Goal: Task Accomplishment & Management: Manage account settings

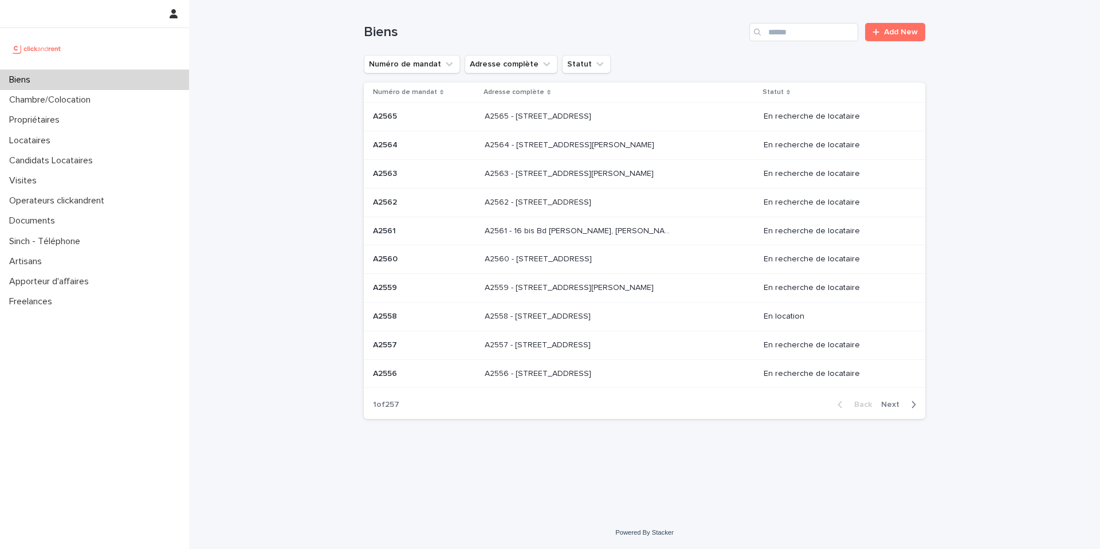
click at [87, 75] on div "Biens" at bounding box center [94, 80] width 189 height 20
click at [780, 40] on input "Search" at bounding box center [803, 32] width 109 height 18
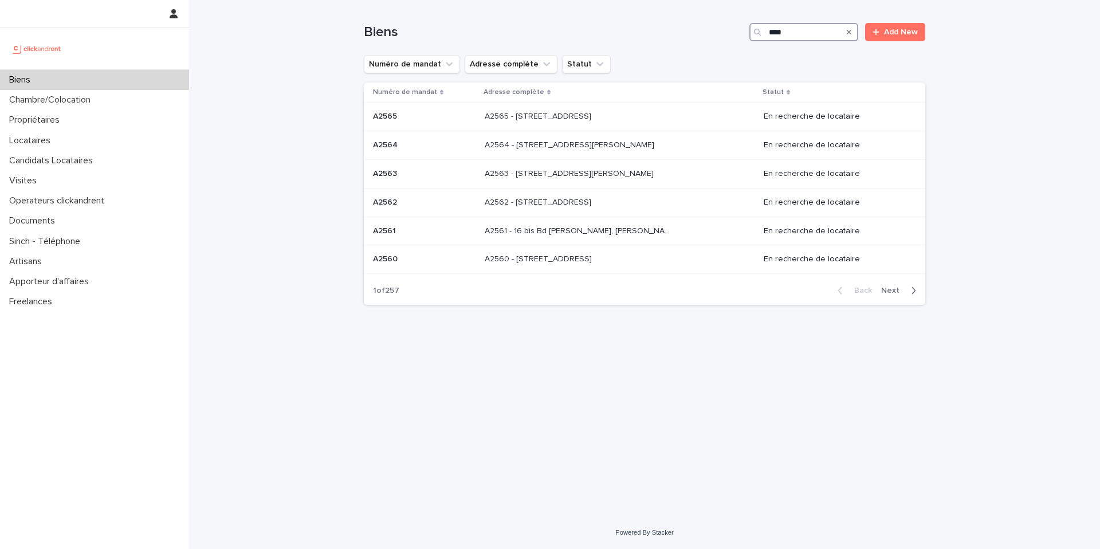
type input "*****"
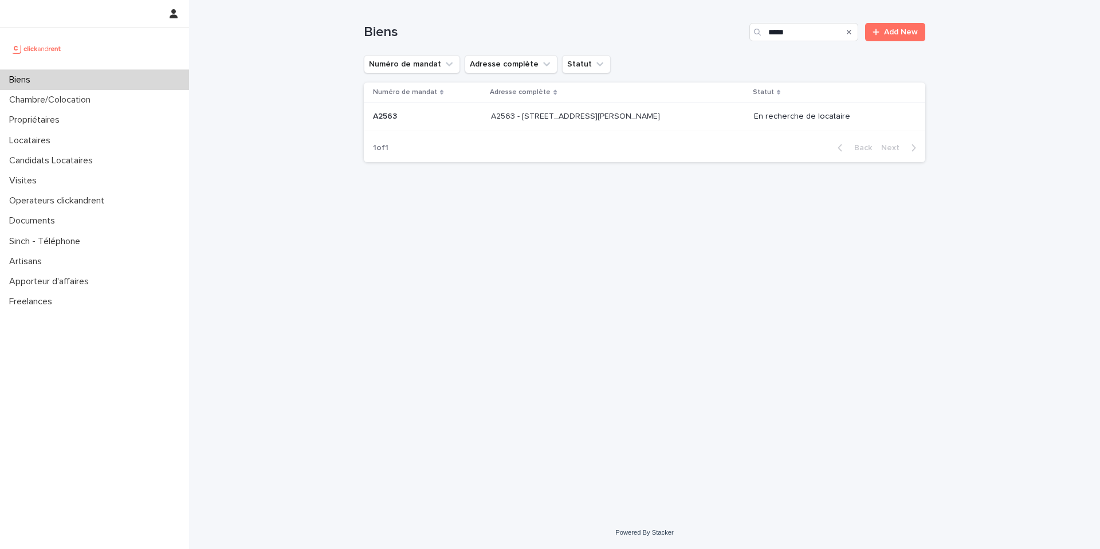
click at [577, 111] on p "A2563 - [STREET_ADDRESS][PERSON_NAME]" at bounding box center [576, 115] width 171 height 12
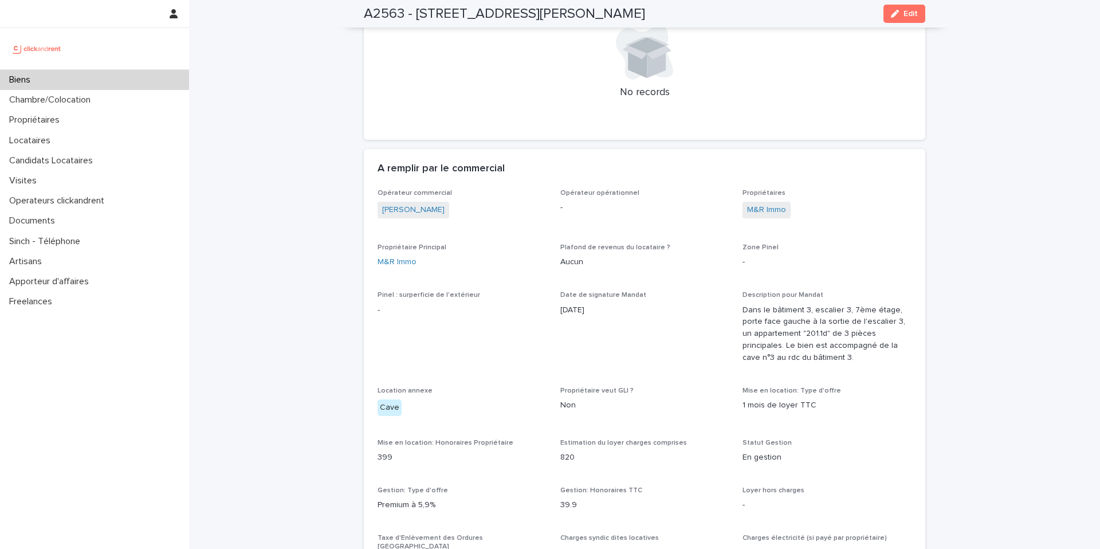
scroll to position [490, 0]
click at [406, 264] on link "M&R Immo" at bounding box center [397, 263] width 39 height 12
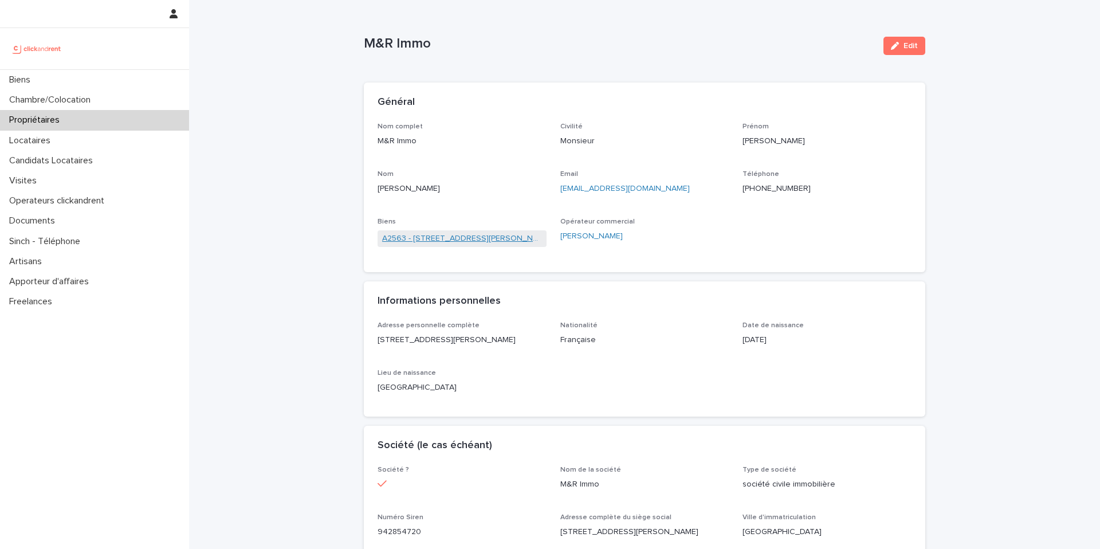
click at [464, 238] on link "A2563 - [STREET_ADDRESS][PERSON_NAME]" at bounding box center [462, 239] width 160 height 12
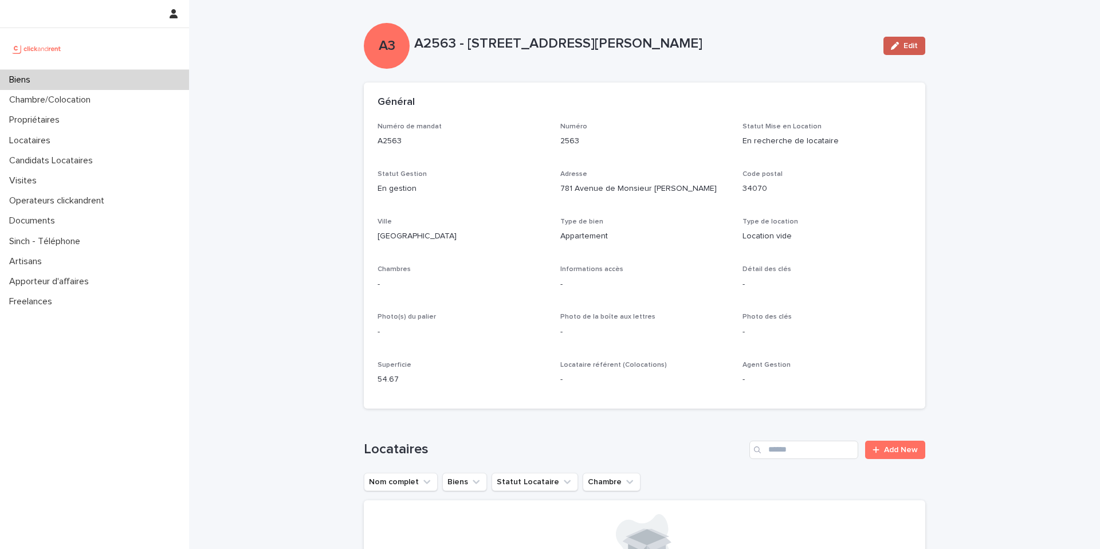
click at [916, 49] on span "Edit" at bounding box center [910, 46] width 14 height 8
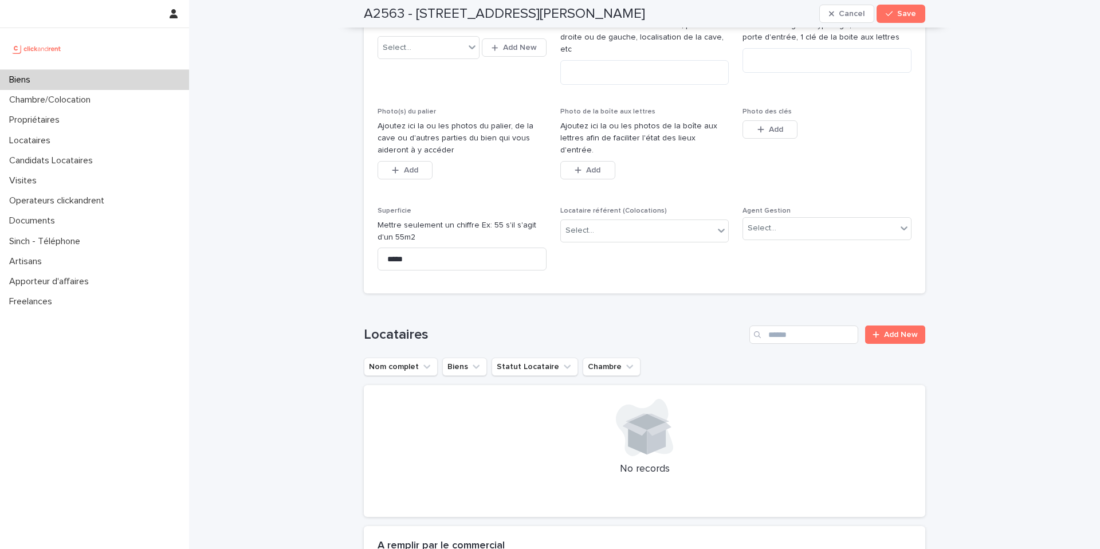
scroll to position [423, 0]
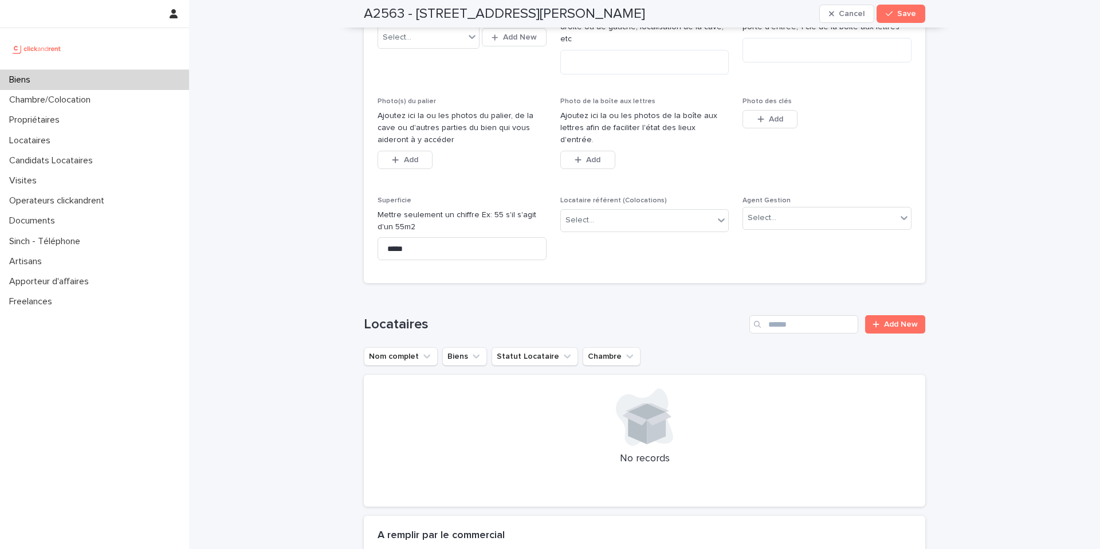
click at [781, 211] on div "Agent Gestion Select..." at bounding box center [826, 217] width 169 height 42
click at [799, 209] on div "Select..." at bounding box center [820, 218] width 154 height 19
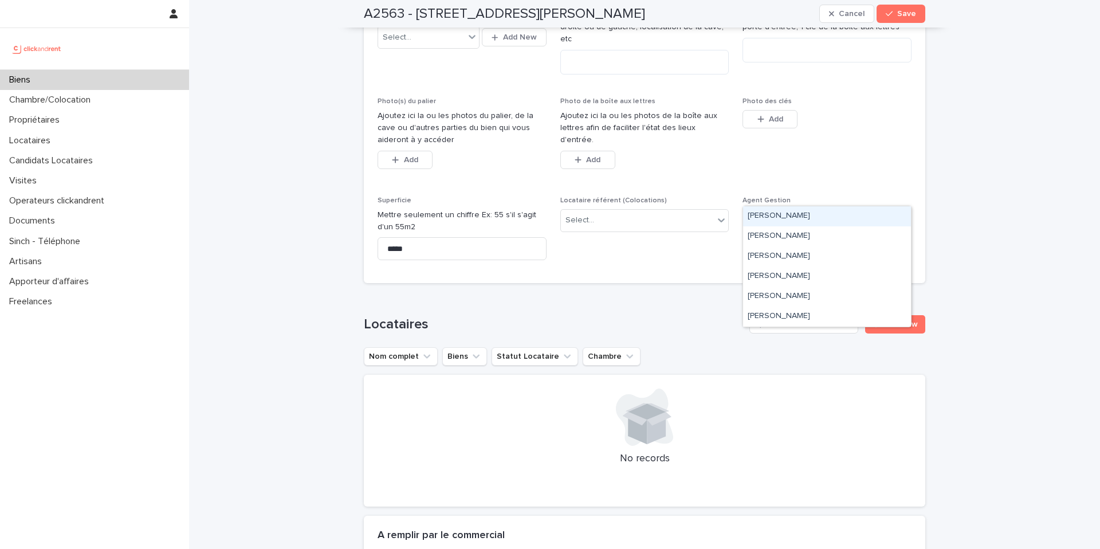
type input "***"
click at [791, 219] on div "[PERSON_NAME]" at bounding box center [827, 216] width 168 height 20
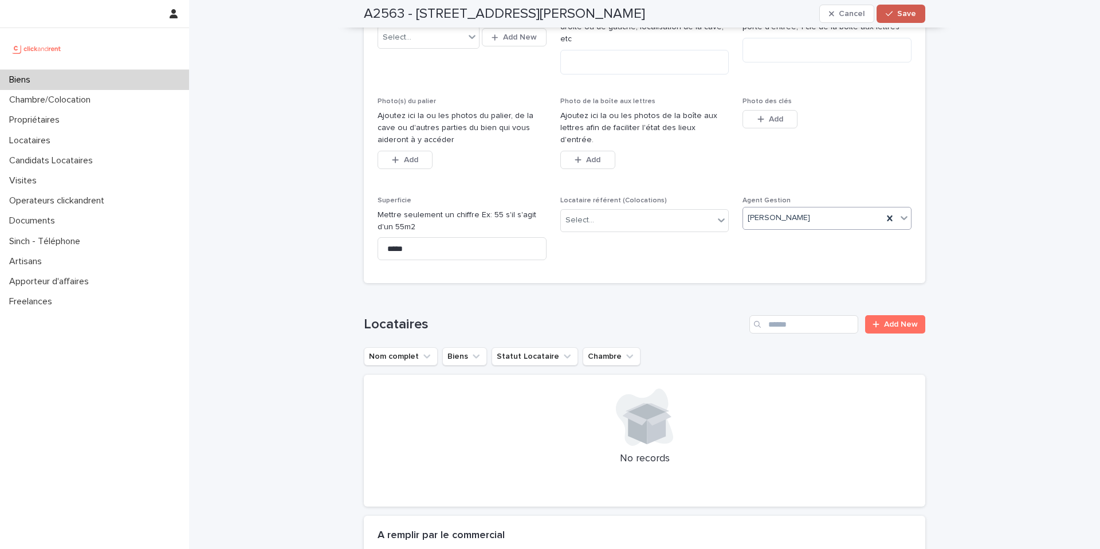
click at [911, 17] on span "Save" at bounding box center [906, 14] width 19 height 8
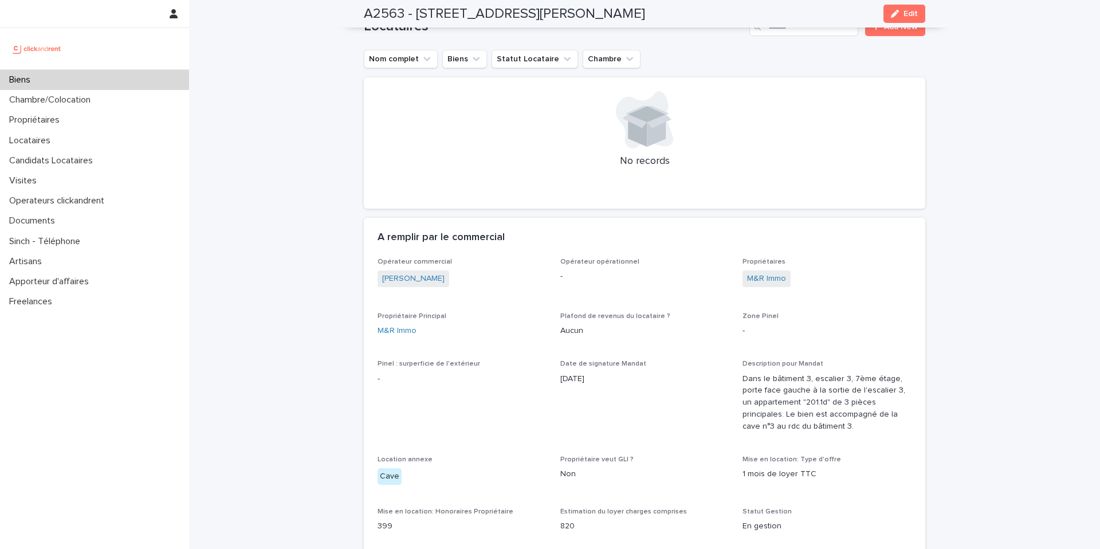
scroll to position [0, 0]
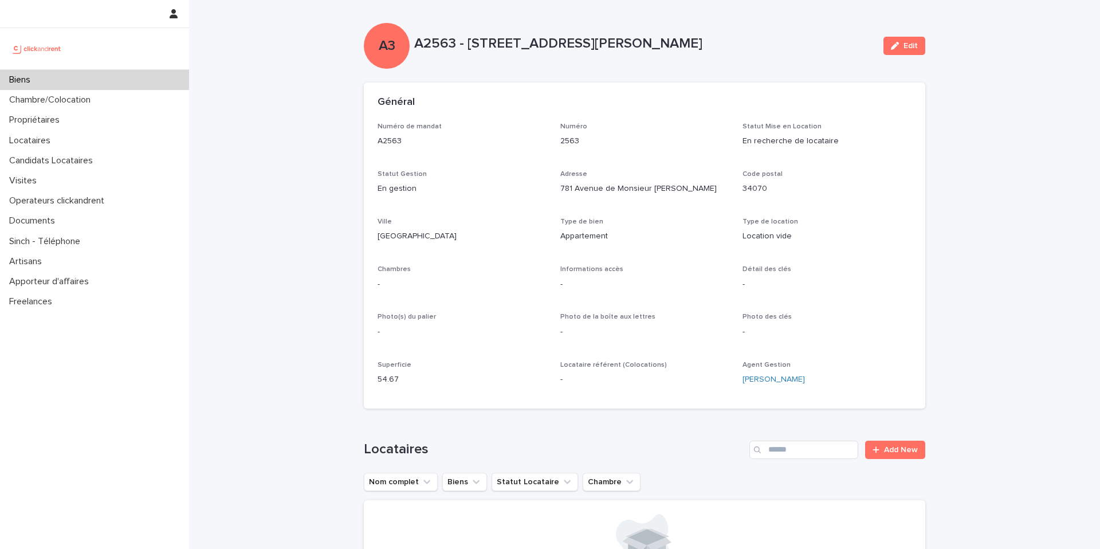
click at [148, 72] on div "Biens" at bounding box center [94, 80] width 189 height 20
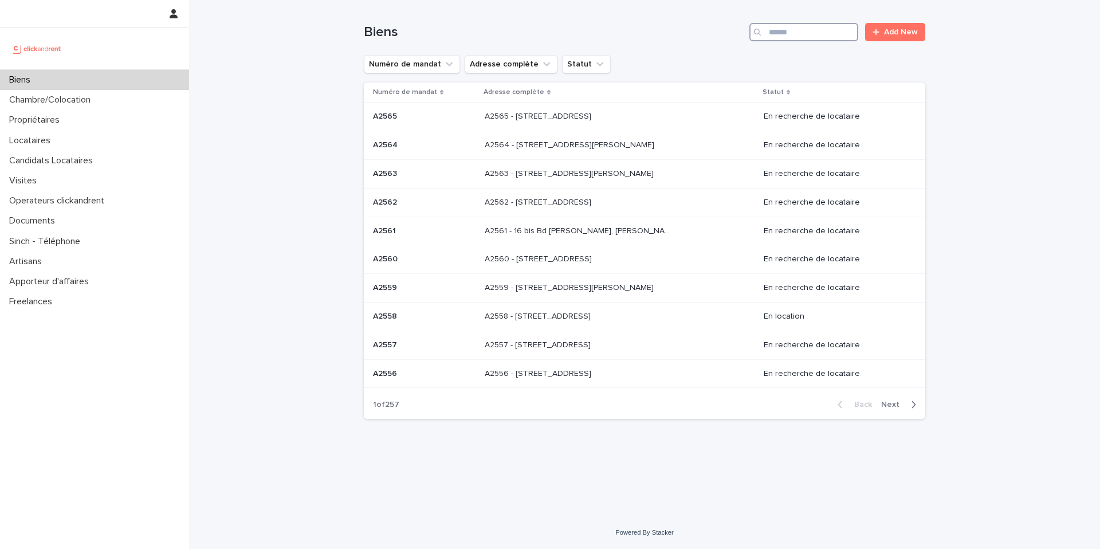
click at [825, 29] on input "Search" at bounding box center [803, 32] width 109 height 18
type input "*****"
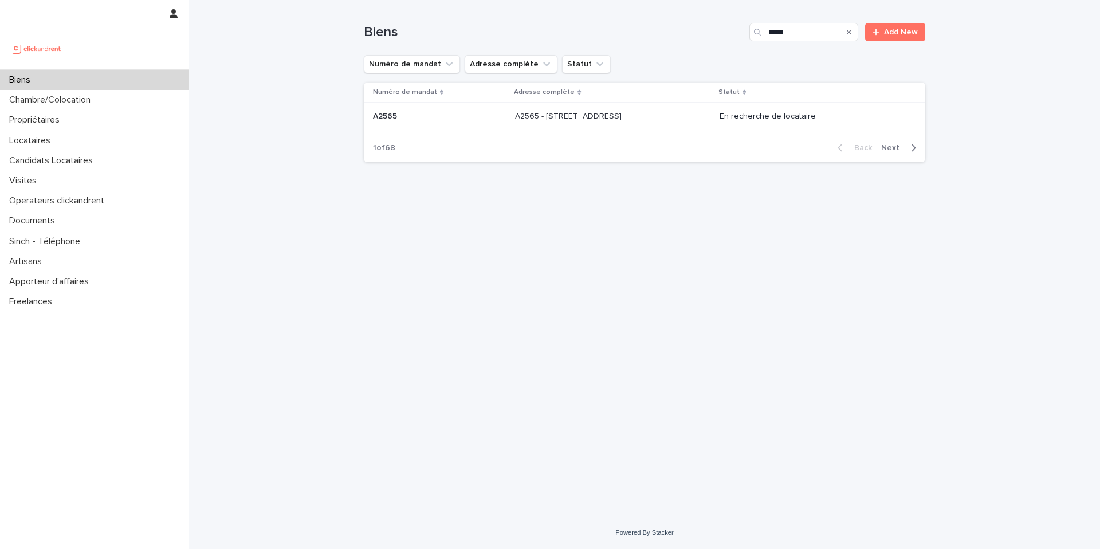
click at [665, 110] on div "A2565 - [STREET_ADDRESS] - [STREET_ADDRESS]" at bounding box center [612, 116] width 195 height 19
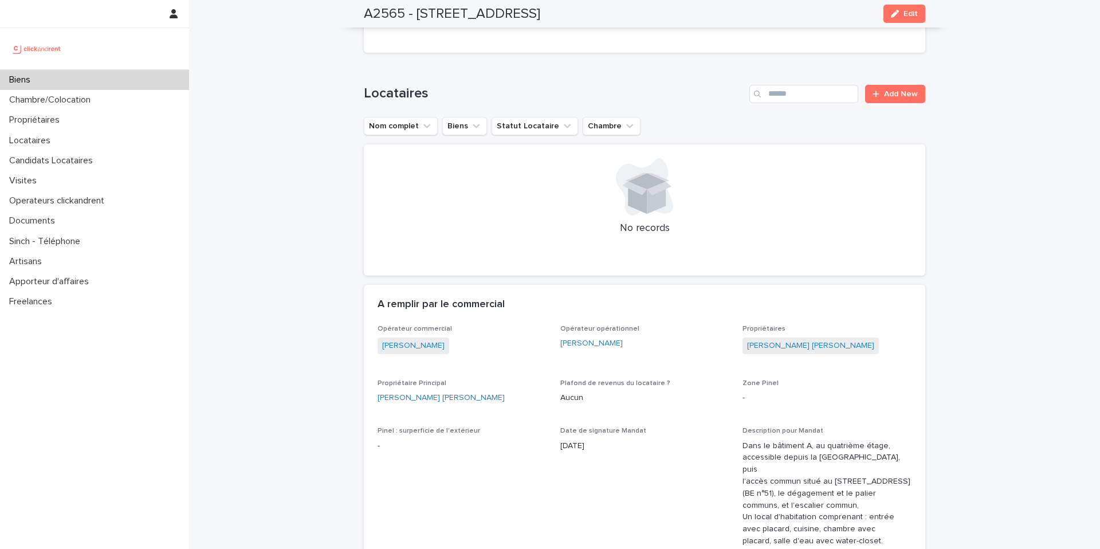
scroll to position [420, 0]
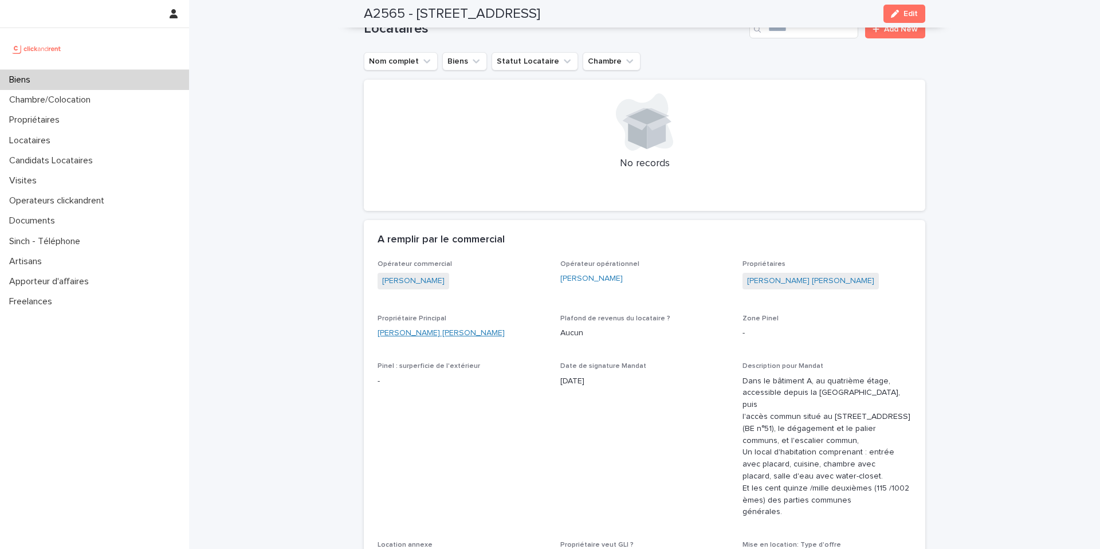
click at [394, 336] on link "[PERSON_NAME] [PERSON_NAME]" at bounding box center [441, 333] width 127 height 12
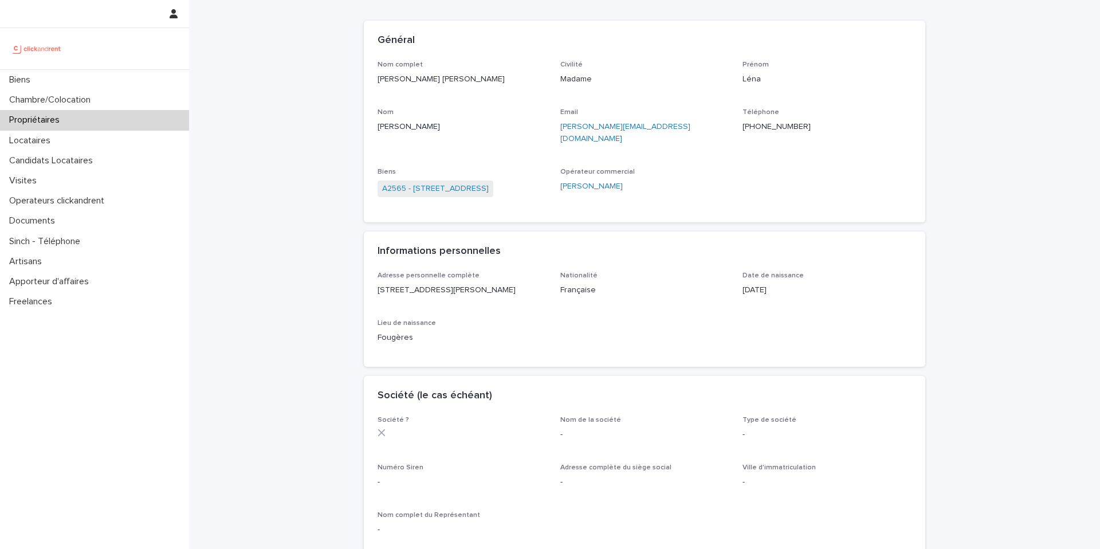
scroll to position [64, 0]
click at [461, 180] on link "A2565 - [STREET_ADDRESS]" at bounding box center [435, 186] width 107 height 12
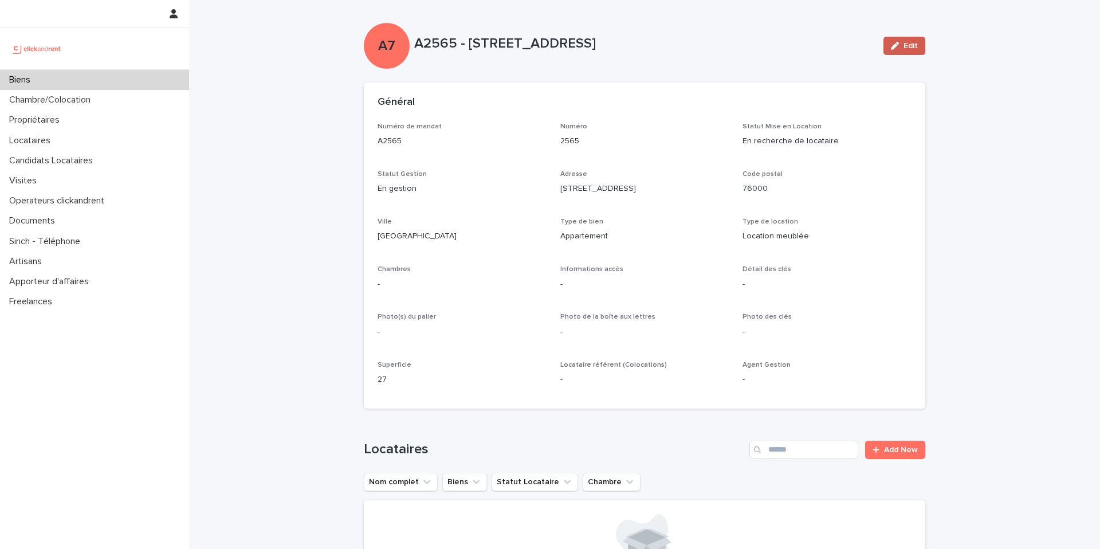
click at [908, 54] on button "Edit" at bounding box center [904, 46] width 42 height 18
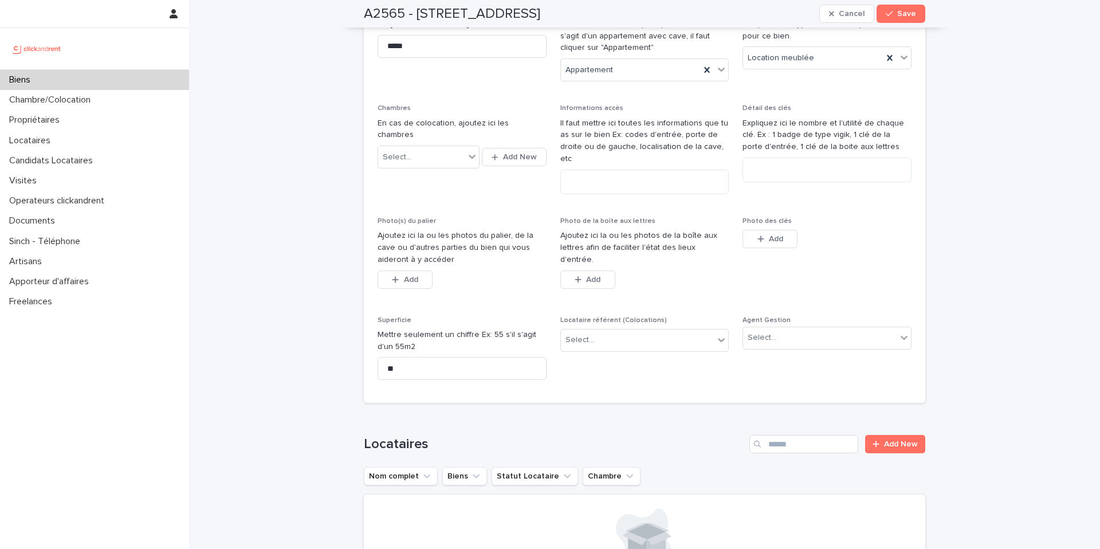
scroll to position [312, 0]
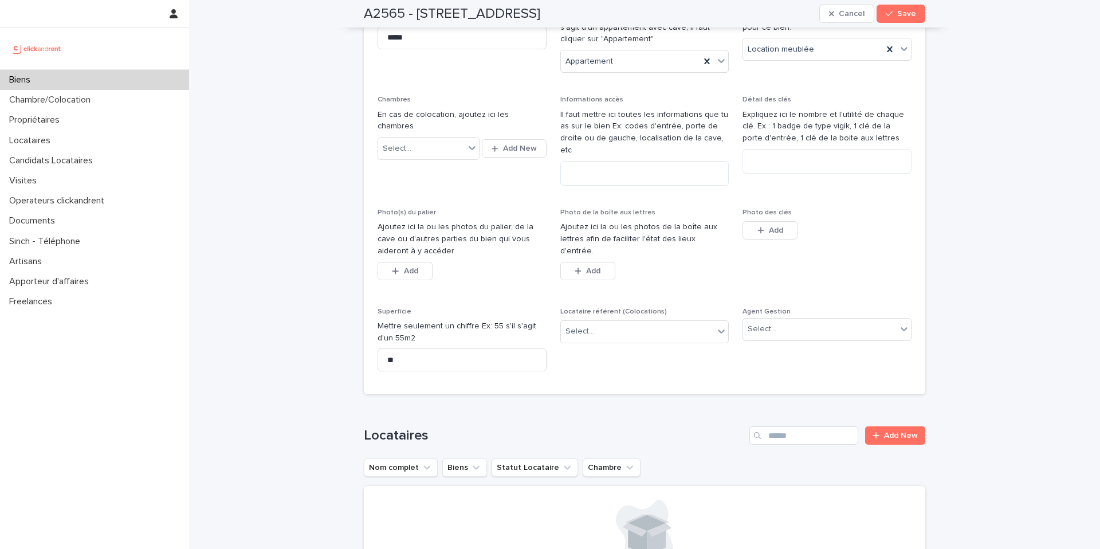
click at [813, 320] on div "Agent Gestion Select..." at bounding box center [826, 329] width 169 height 42
click at [825, 320] on div "Select..." at bounding box center [820, 329] width 154 height 19
type input "***"
click at [807, 323] on div "[PERSON_NAME]" at bounding box center [827, 327] width 168 height 20
click at [911, 15] on span "Save" at bounding box center [906, 14] width 19 height 8
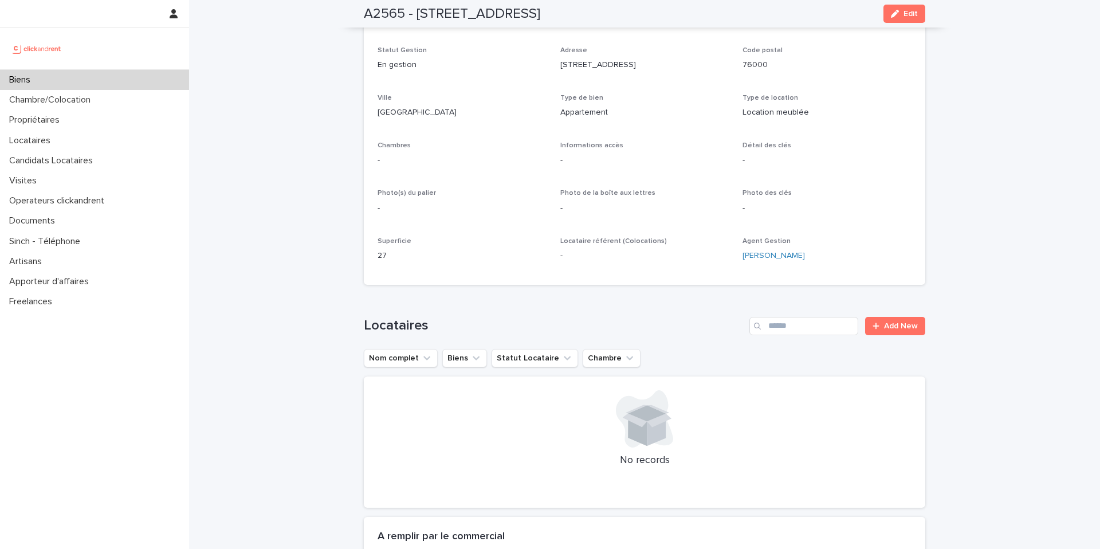
scroll to position [0, 0]
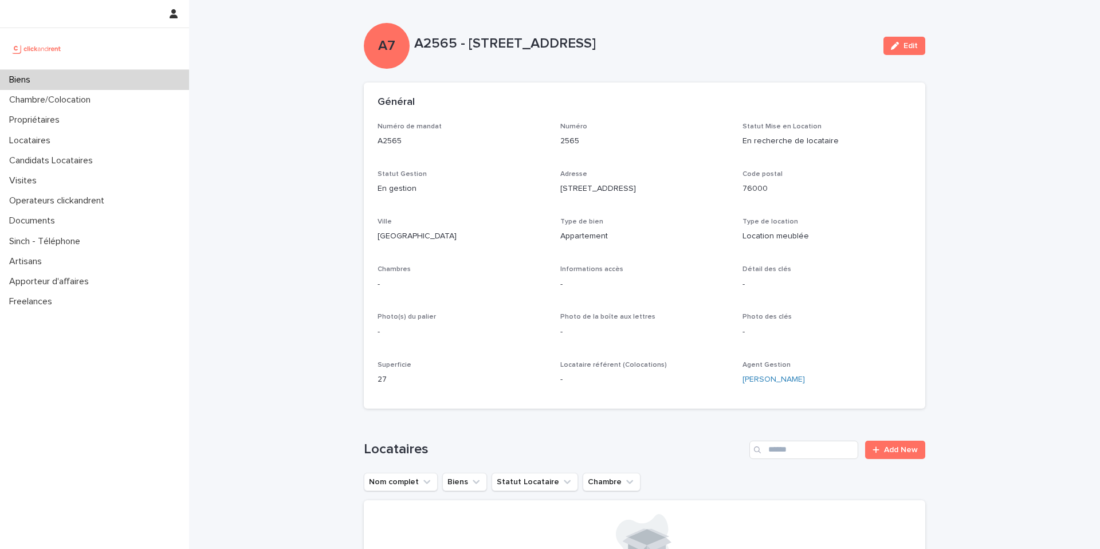
click at [146, 77] on div "Biens" at bounding box center [94, 80] width 189 height 20
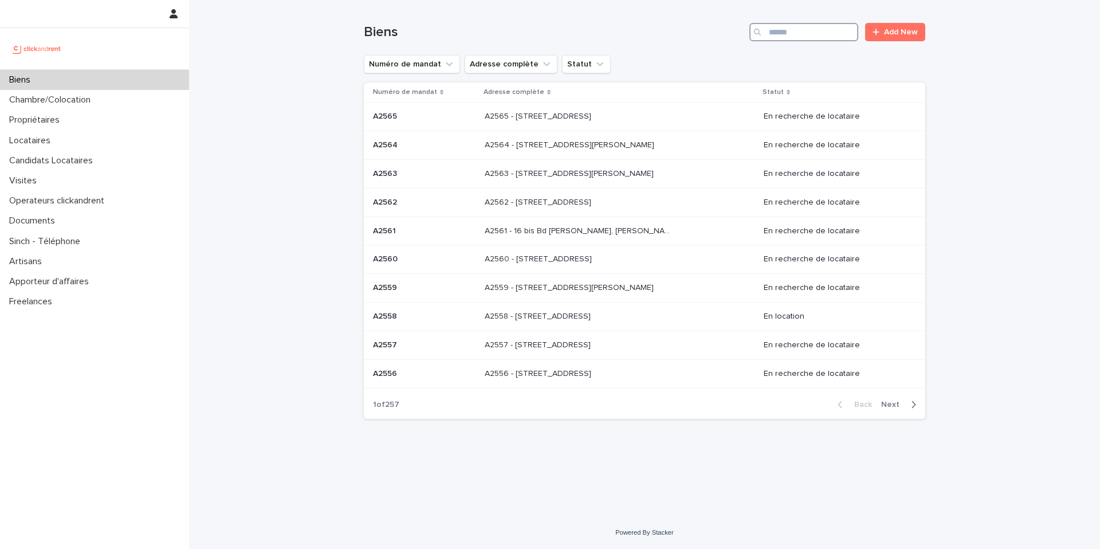
click at [807, 25] on input "Search" at bounding box center [803, 32] width 109 height 18
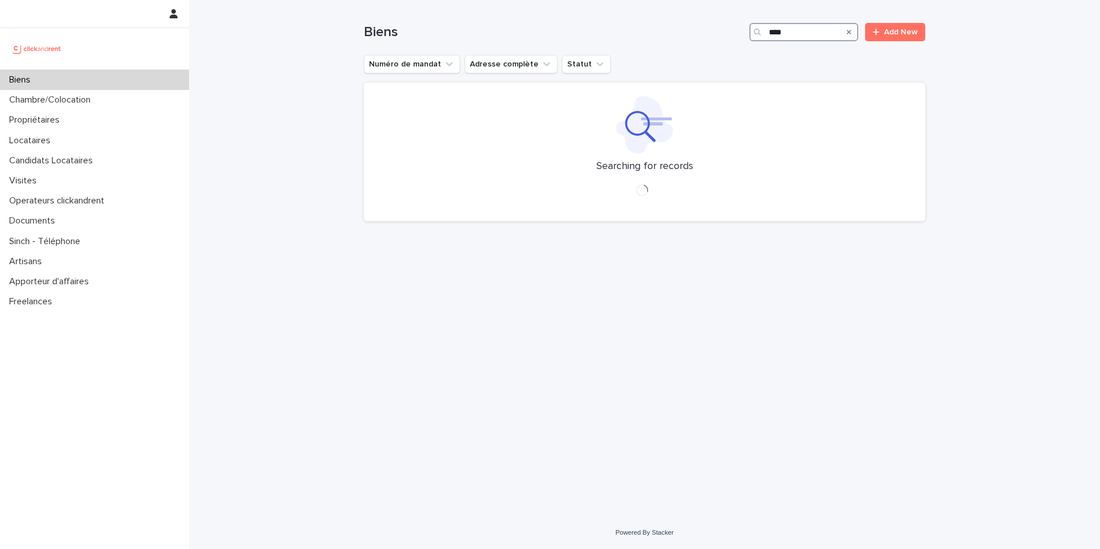
type input "*****"
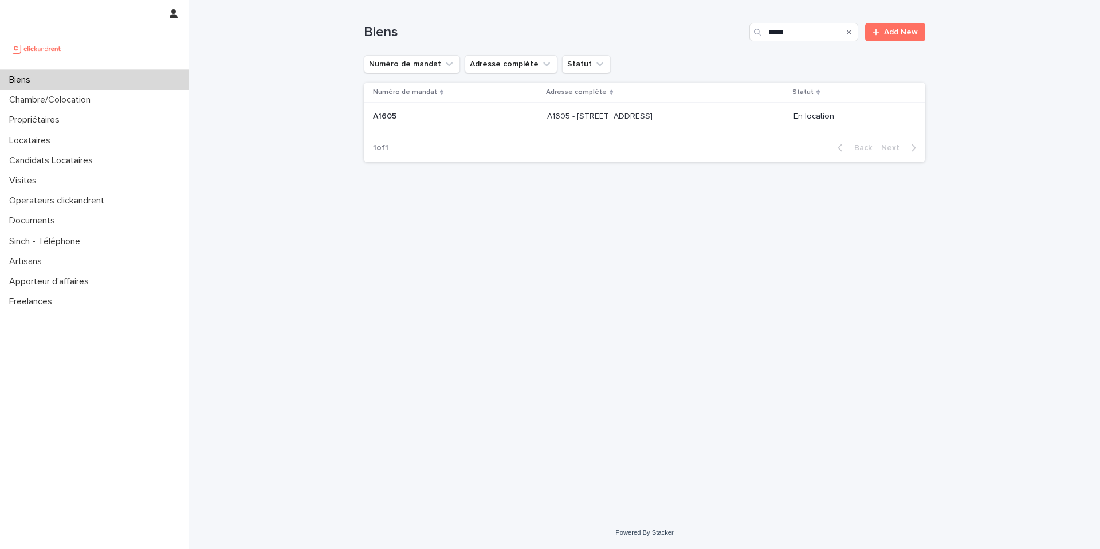
click at [543, 114] on td "A1605 - [STREET_ADDRESS][GEOGRAPHIC_DATA][STREET_ADDRESS]" at bounding box center [666, 117] width 246 height 29
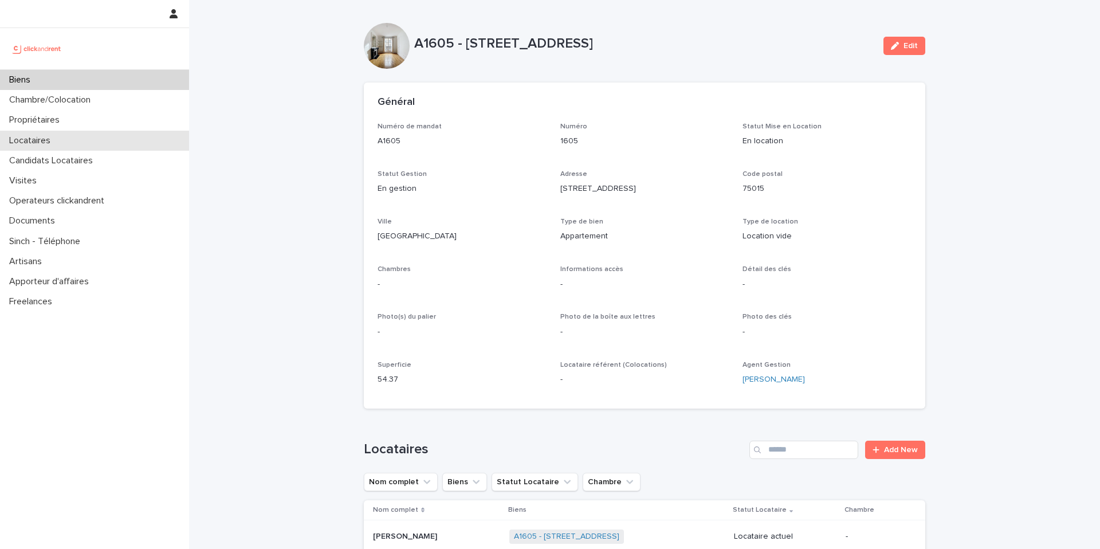
click at [74, 136] on div "Locataires" at bounding box center [94, 141] width 189 height 20
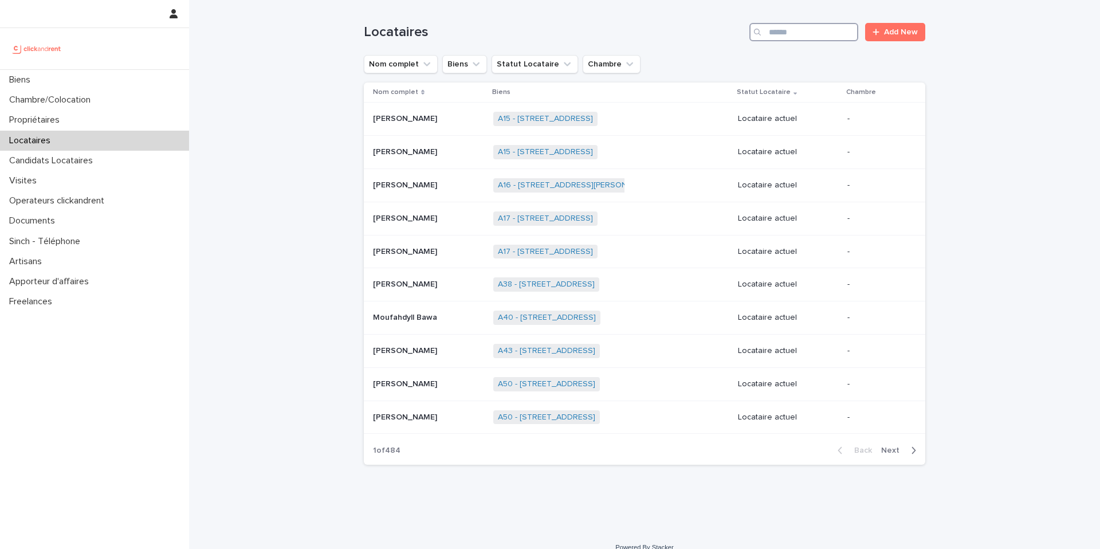
click at [818, 28] on input "Search" at bounding box center [803, 32] width 109 height 18
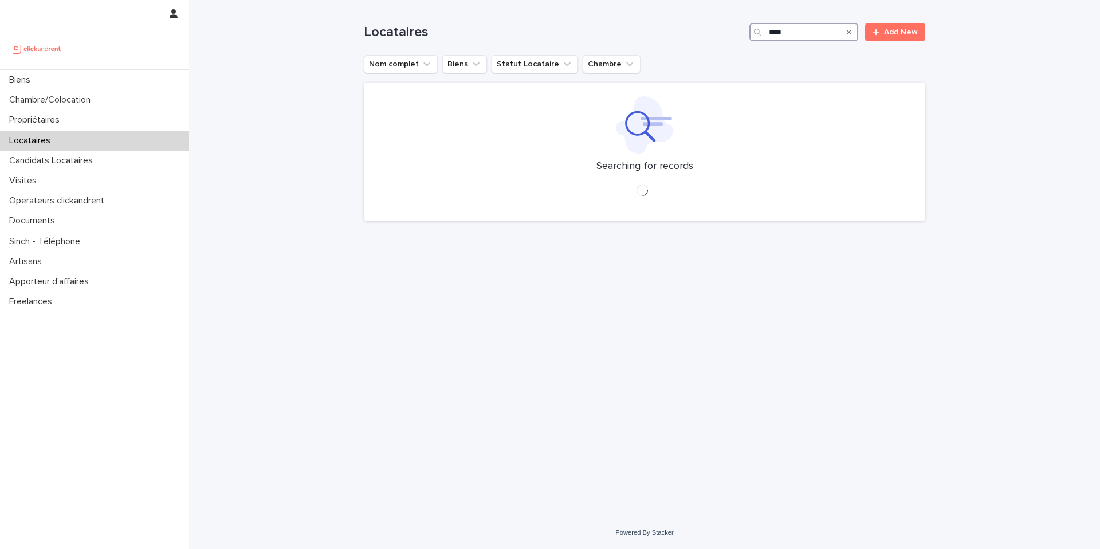
type input "*****"
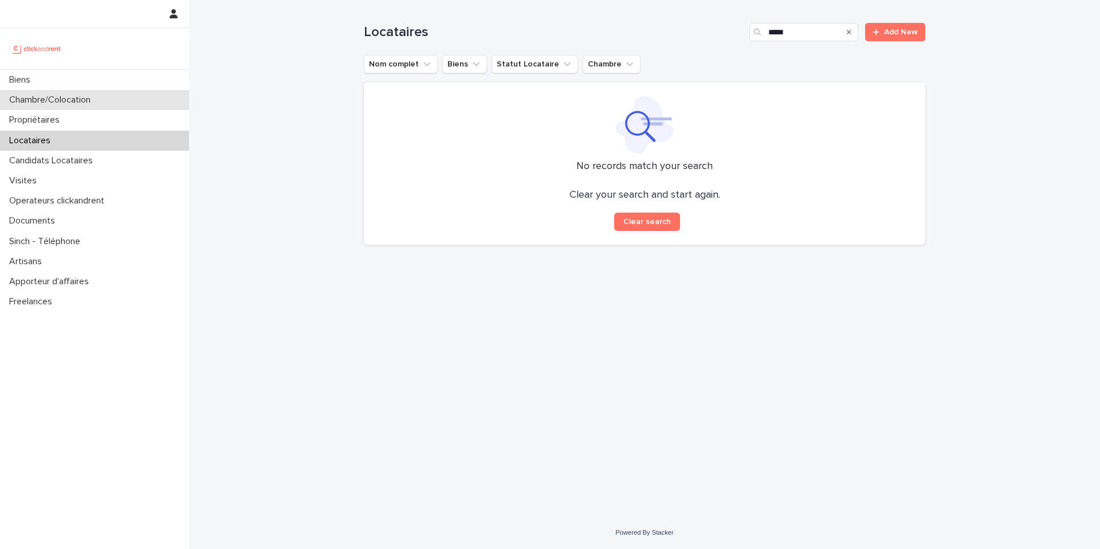
click at [122, 107] on div "Chambre/Colocation" at bounding box center [94, 100] width 189 height 20
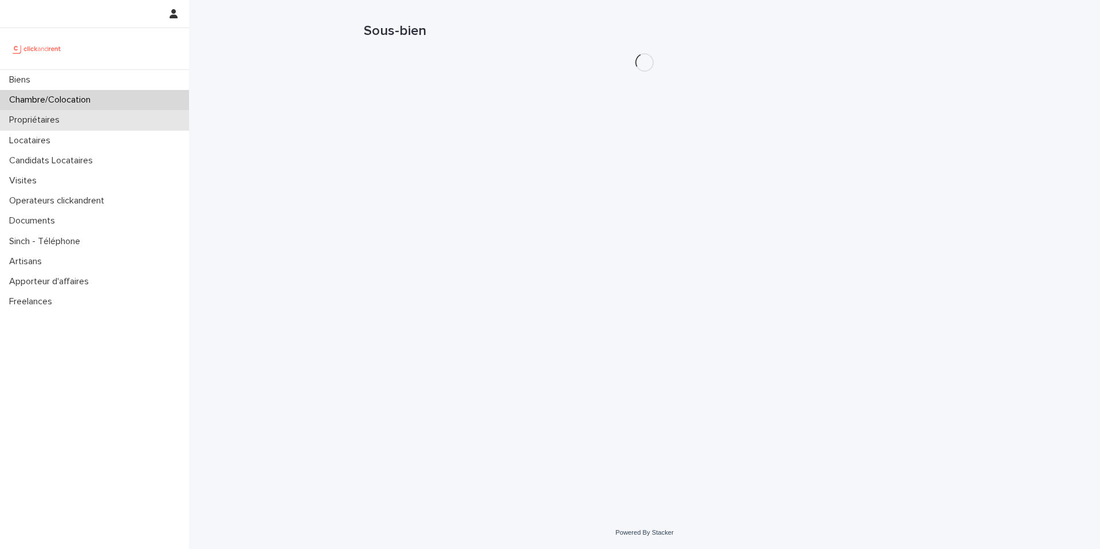
click at [118, 113] on div "Propriétaires" at bounding box center [94, 120] width 189 height 20
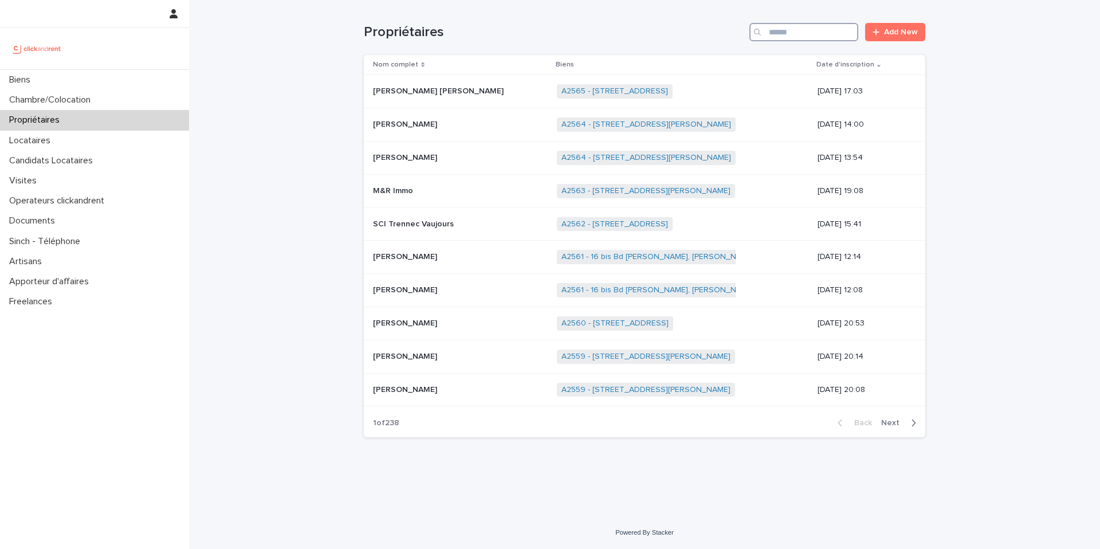
click at [816, 36] on input "Search" at bounding box center [803, 32] width 109 height 18
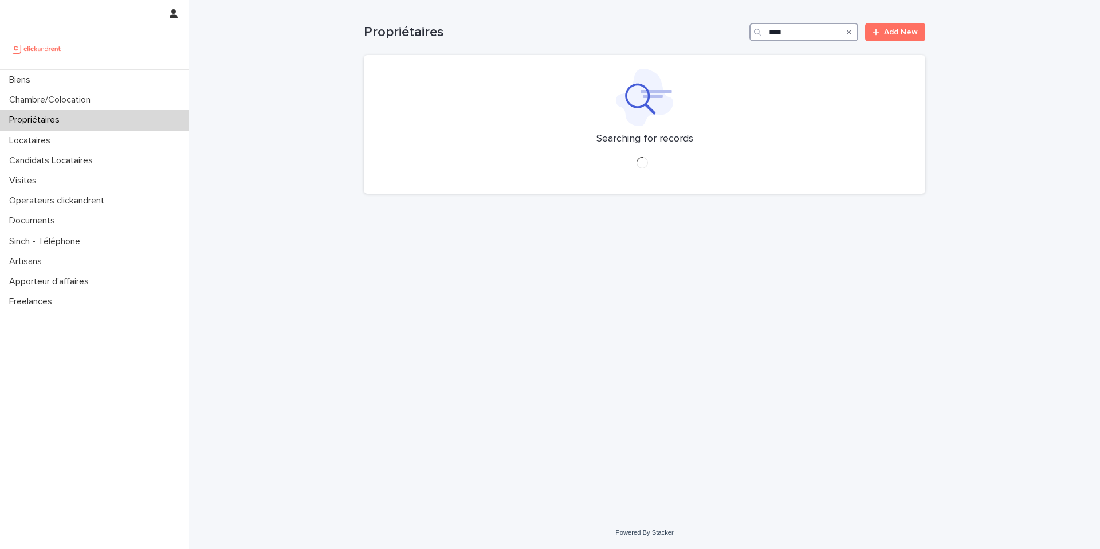
type input "*****"
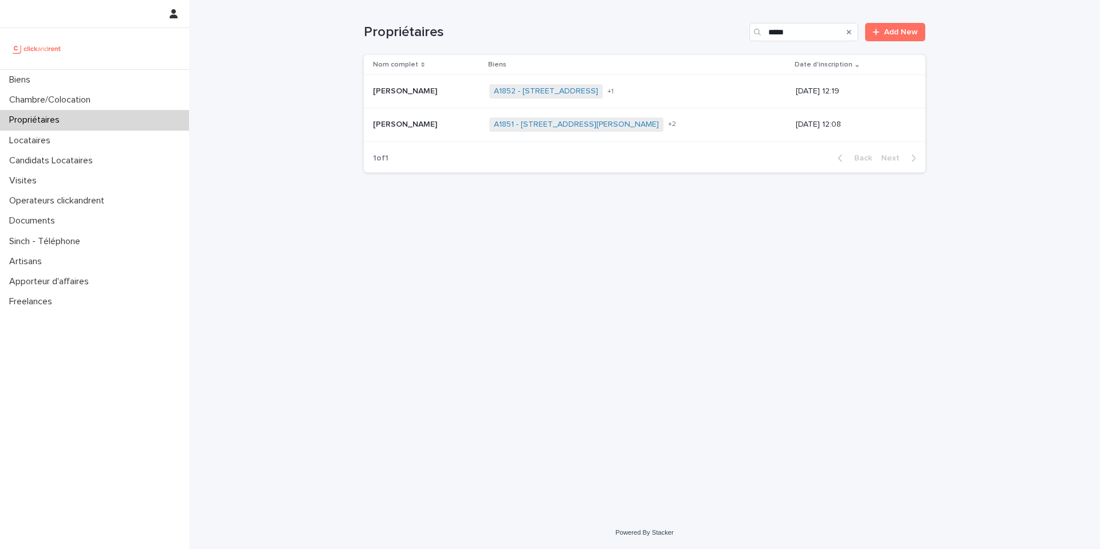
click at [418, 97] on div "[PERSON_NAME] [PERSON_NAME]" at bounding box center [426, 91] width 107 height 19
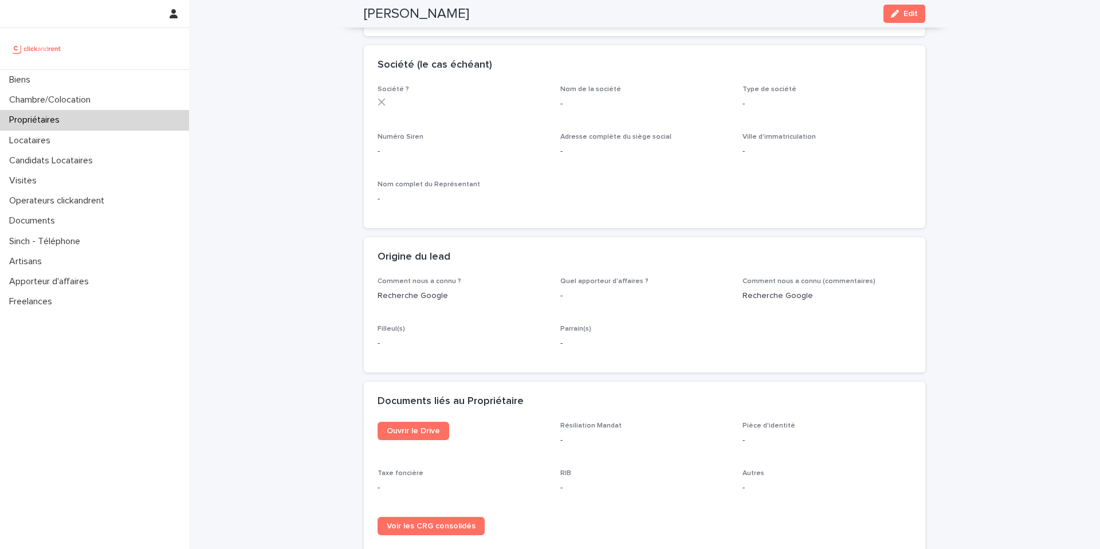
scroll to position [508, 0]
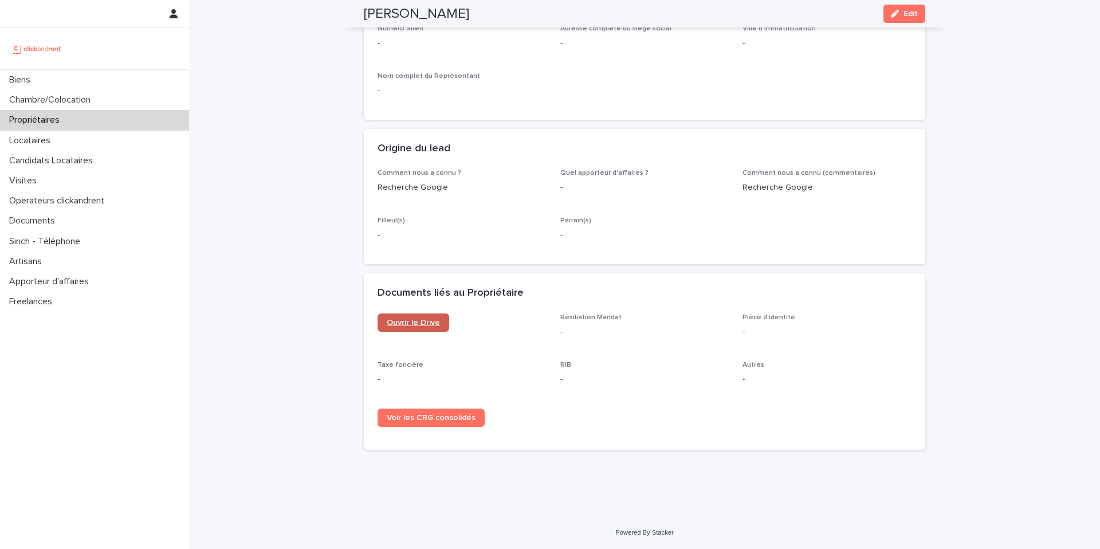
click at [433, 317] on link "Ouvrir le Drive" at bounding box center [414, 322] width 72 height 18
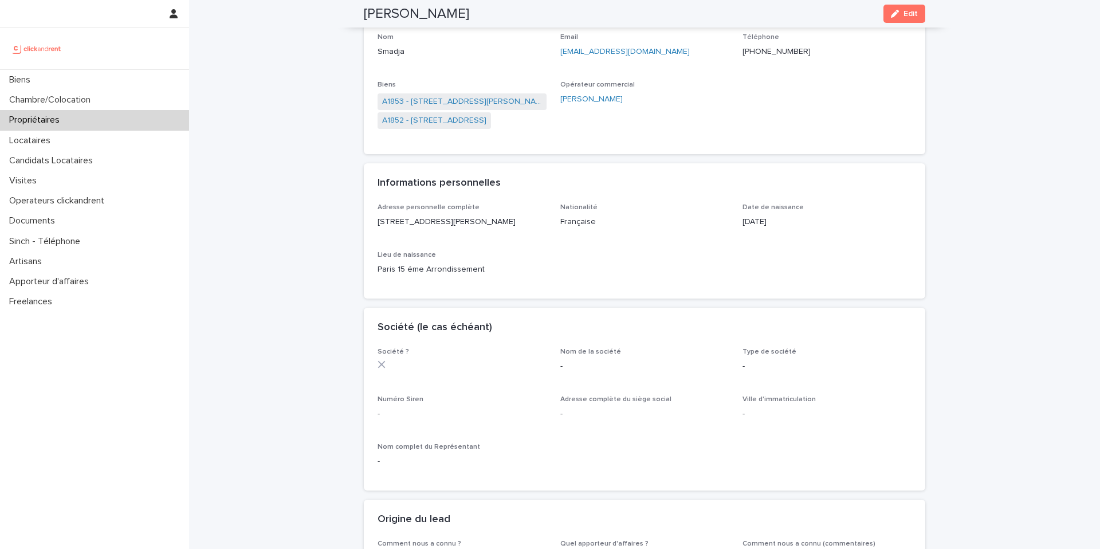
scroll to position [0, 0]
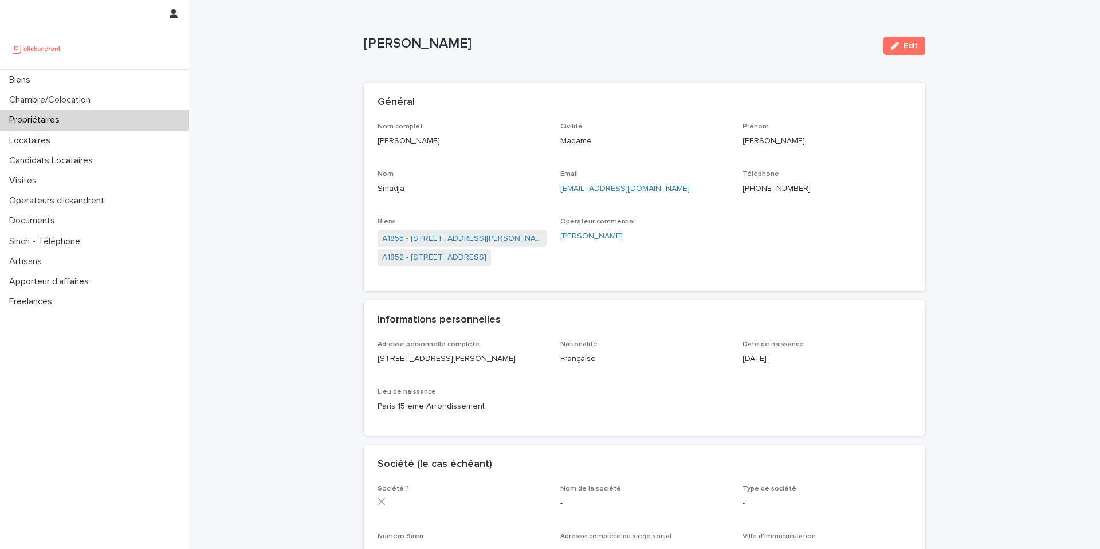
click at [110, 116] on div "Propriétaires" at bounding box center [94, 120] width 189 height 20
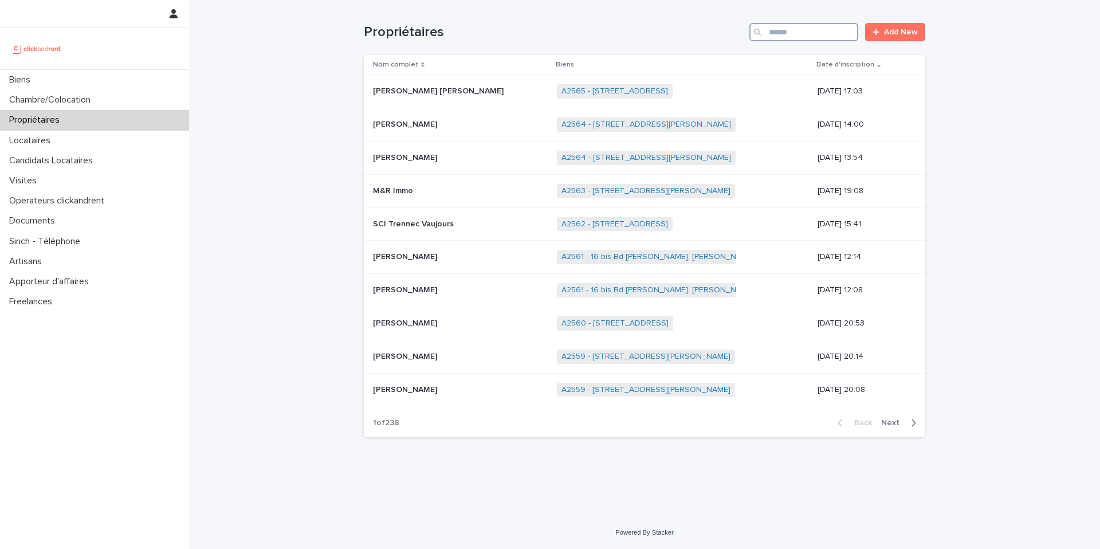
click at [832, 29] on input "Search" at bounding box center [803, 32] width 109 height 18
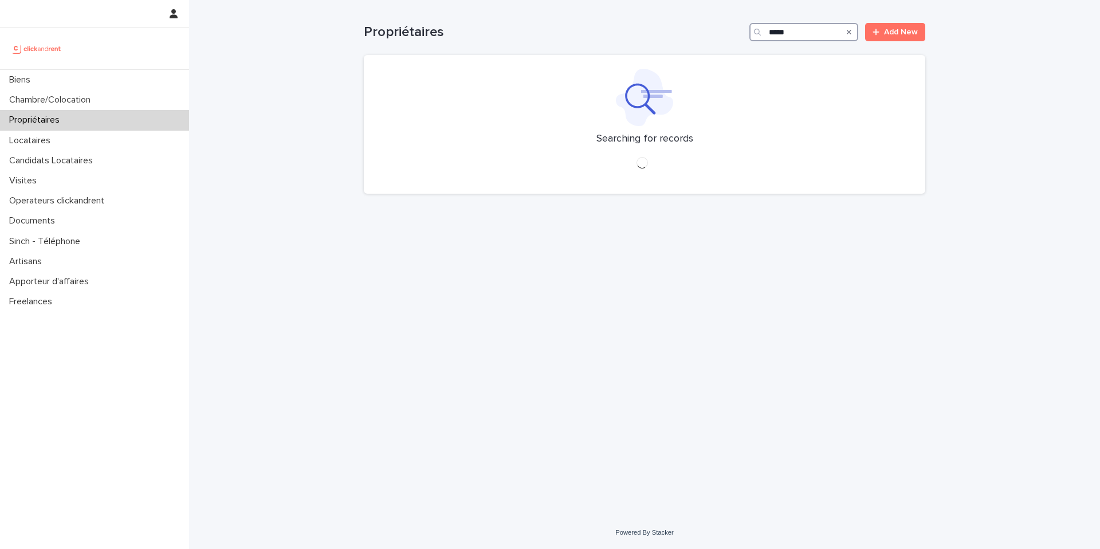
type input "******"
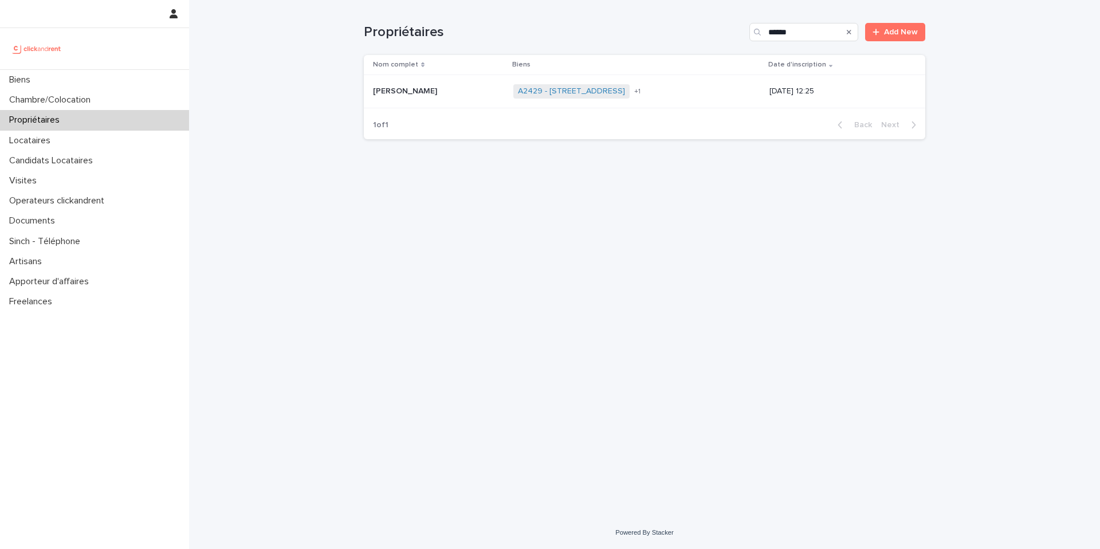
click at [426, 100] on div "[PERSON_NAME] [PERSON_NAME]" at bounding box center [438, 91] width 131 height 19
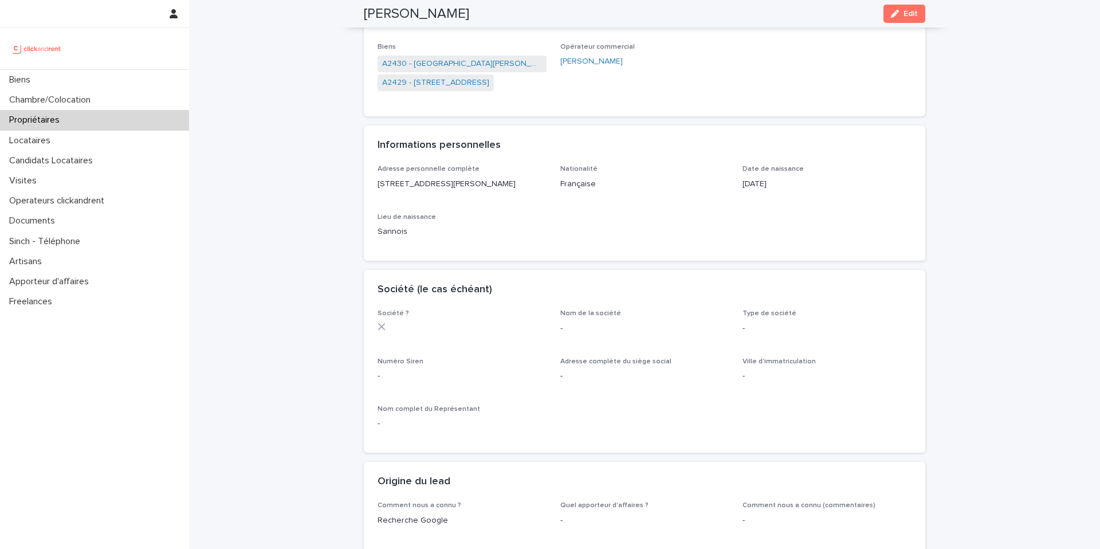
scroll to position [33, 0]
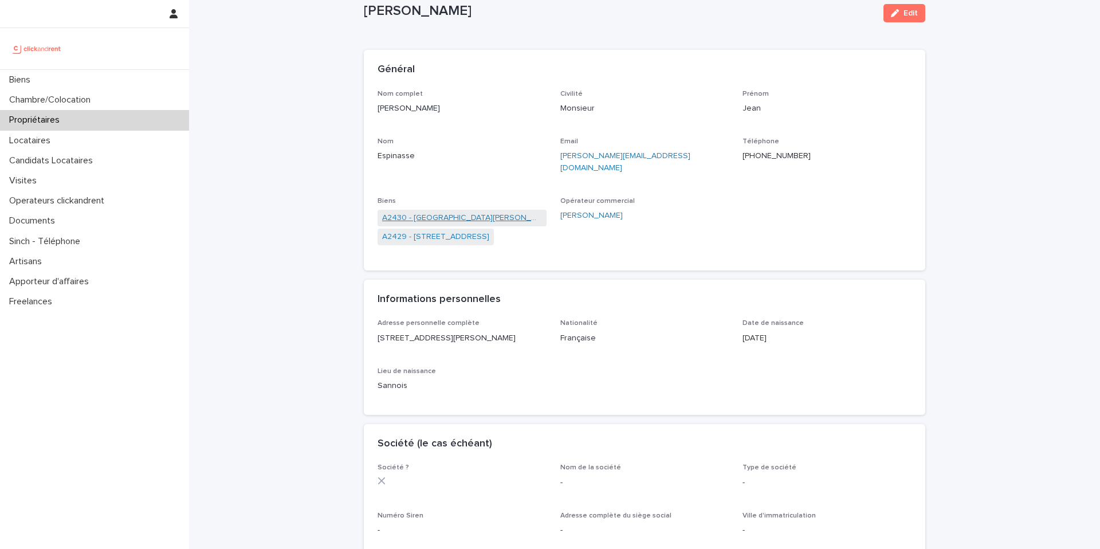
click at [482, 212] on link "A2430 - [GEOGRAPHIC_DATA][PERSON_NAME], [STREET_ADDRESS][PERSON_NAME]" at bounding box center [462, 218] width 160 height 12
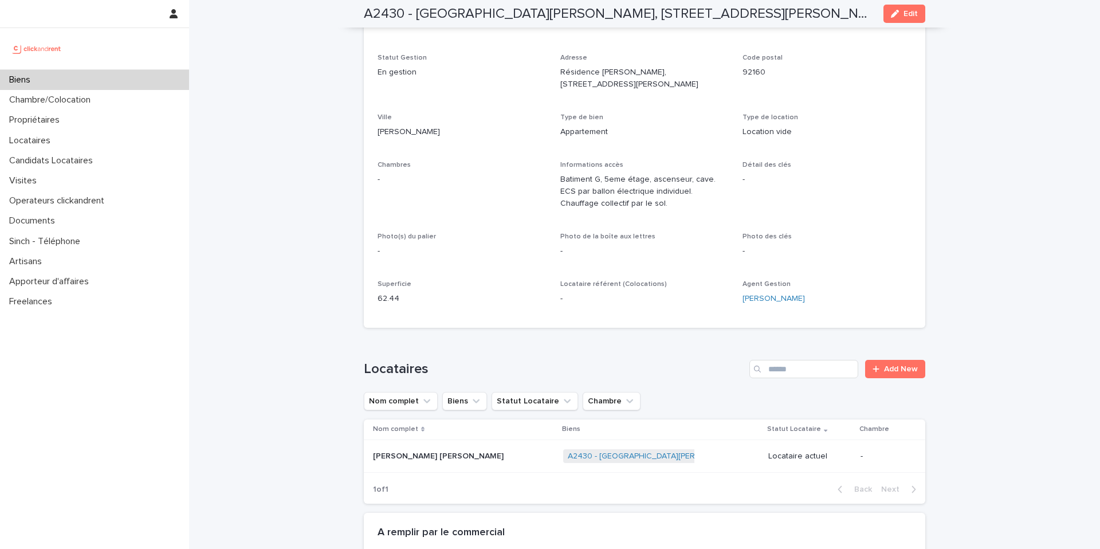
scroll to position [117, 0]
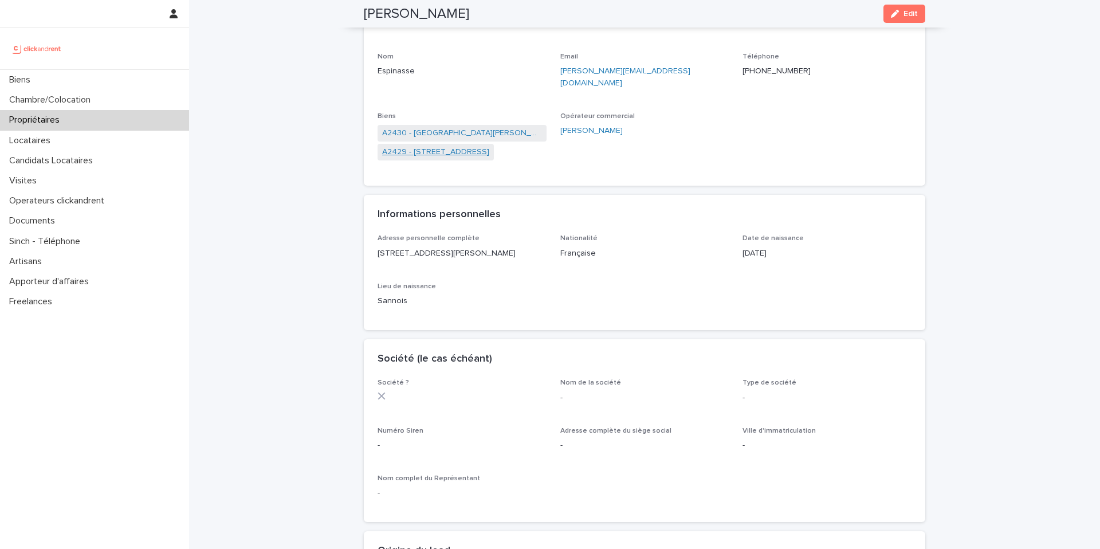
click at [464, 146] on link "A2429 - [STREET_ADDRESS]" at bounding box center [435, 152] width 107 height 12
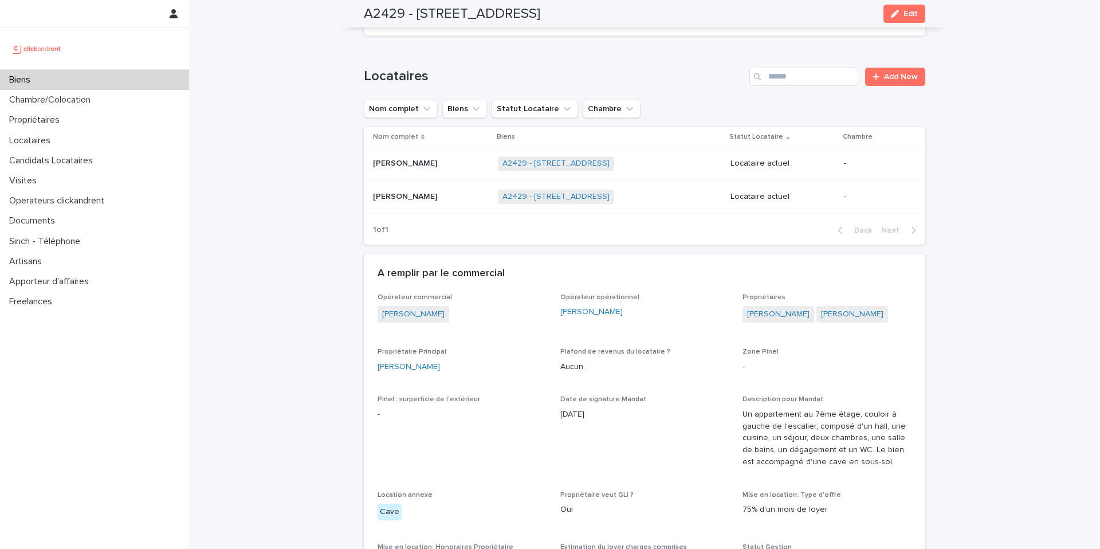
scroll to position [387, 0]
click at [836, 317] on link "[PERSON_NAME]" at bounding box center [852, 312] width 62 height 12
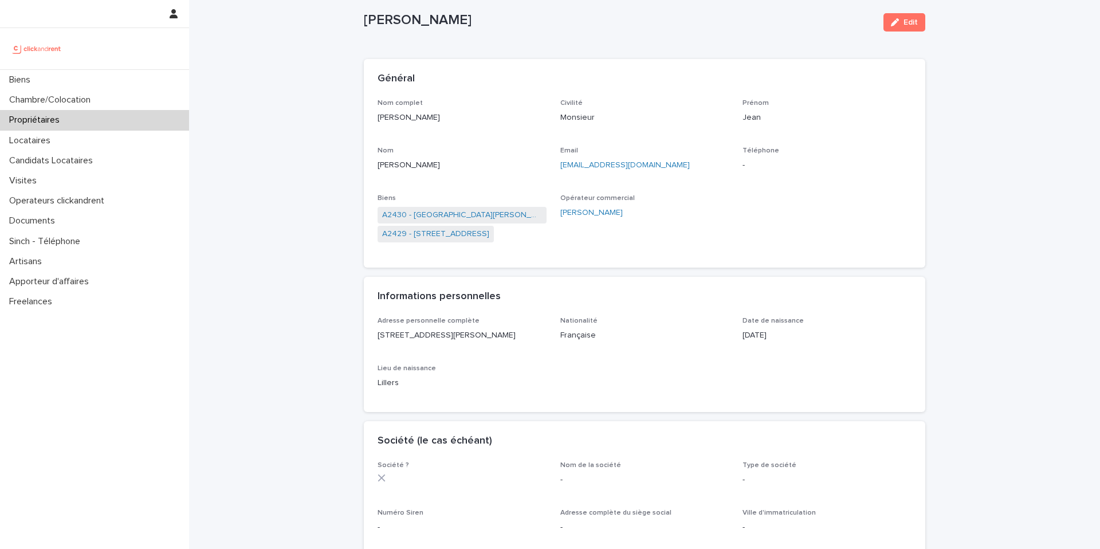
scroll to position [26, 0]
click at [124, 115] on div "Propriétaires" at bounding box center [94, 120] width 189 height 20
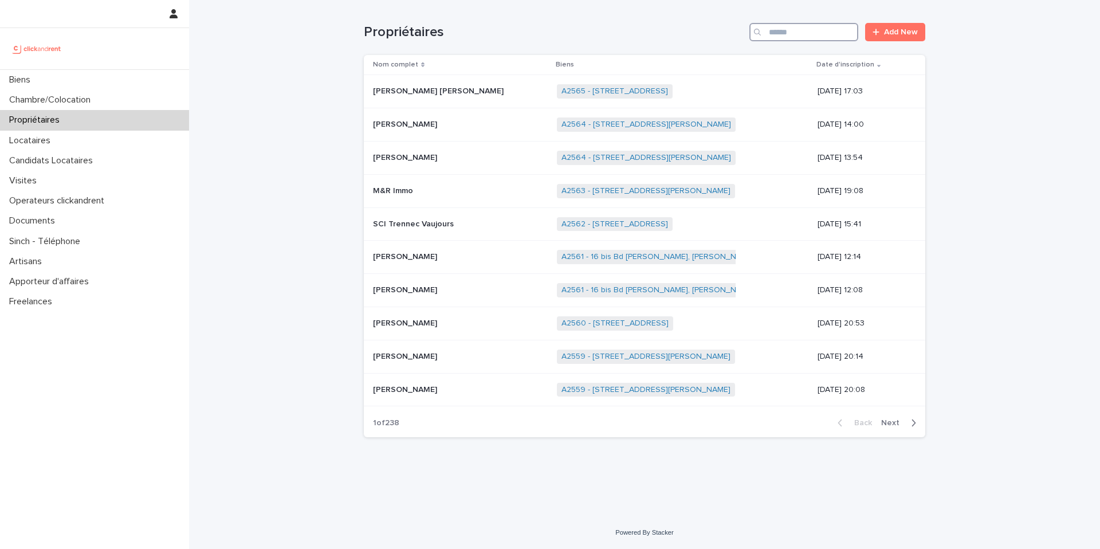
click at [808, 40] on input "Search" at bounding box center [803, 32] width 109 height 18
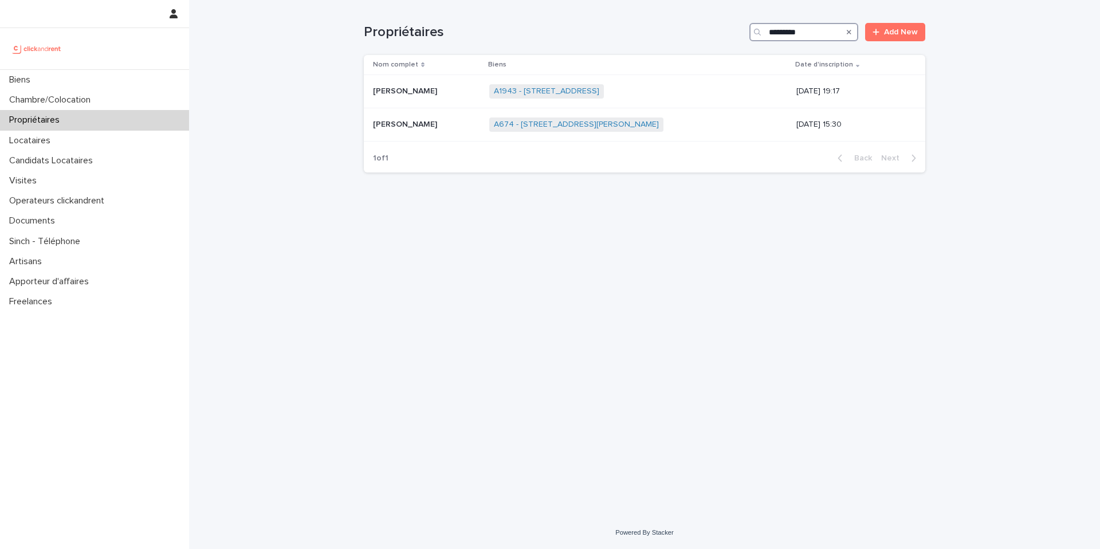
type input "*********"
click at [481, 100] on td "[PERSON_NAME] [PERSON_NAME]" at bounding box center [424, 91] width 121 height 33
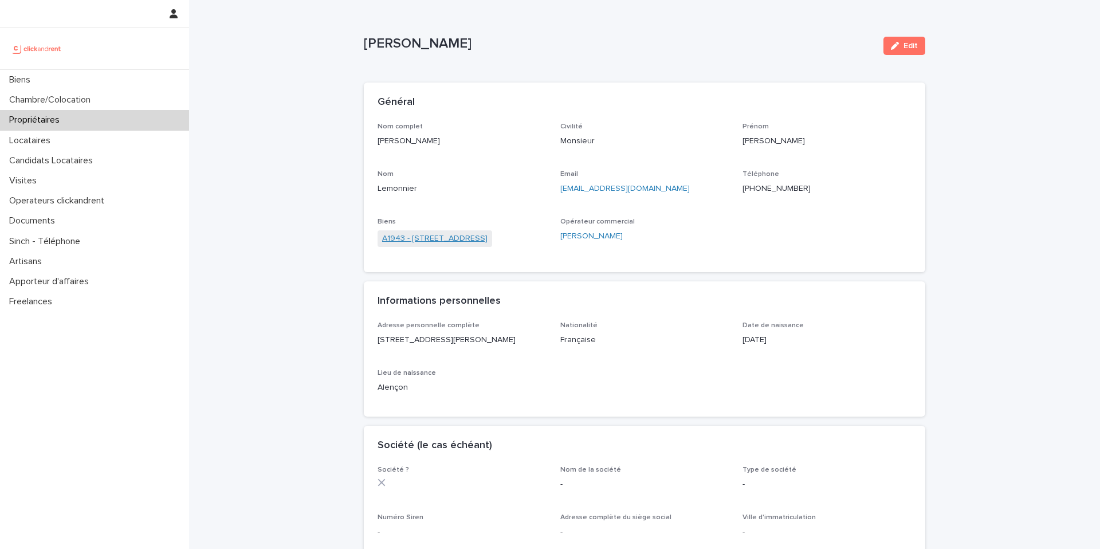
click at [450, 242] on link "A1943 - [STREET_ADDRESS]" at bounding box center [434, 239] width 105 height 12
